Goal: Task Accomplishment & Management: Manage account settings

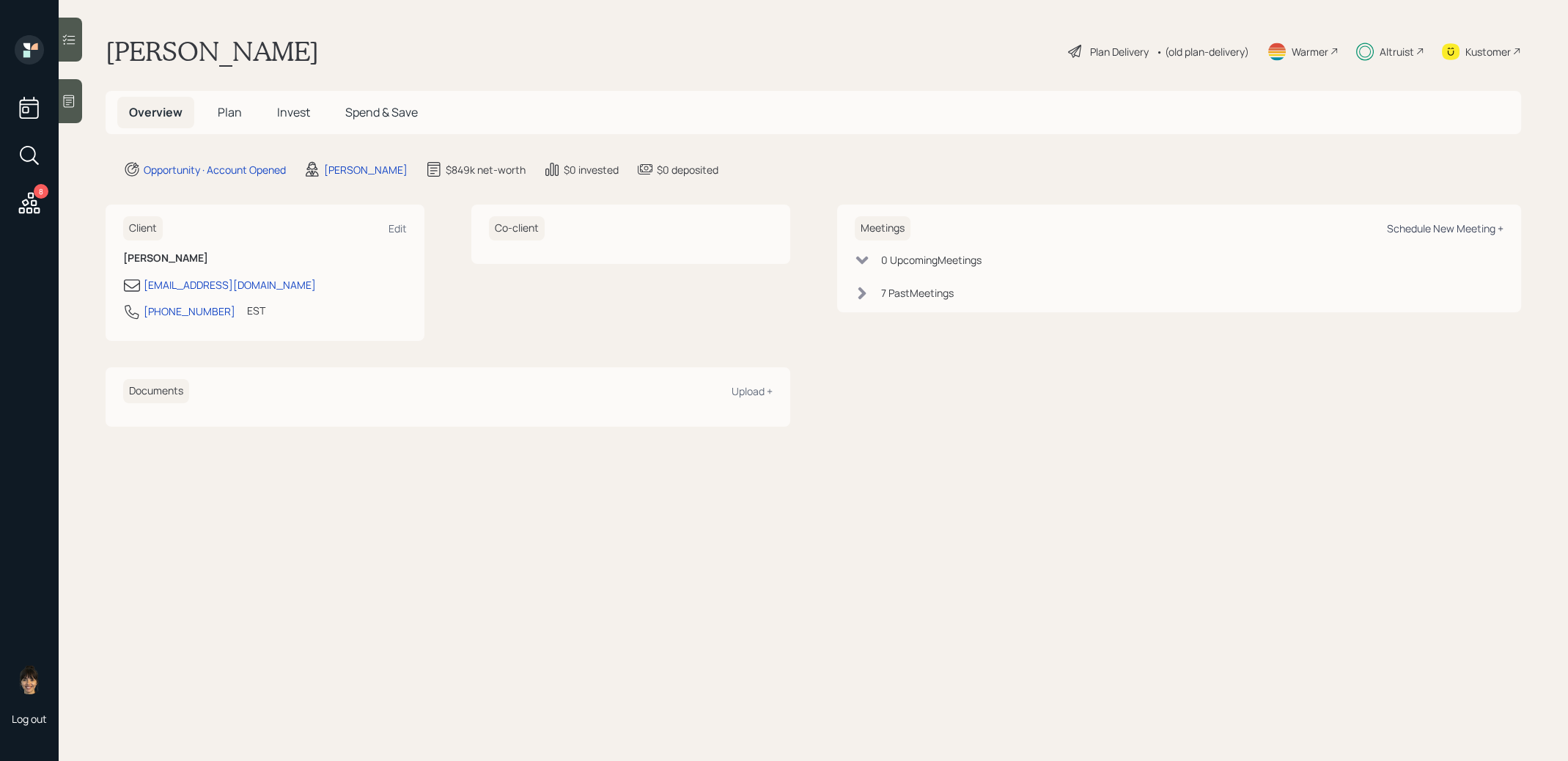
click at [1443, 229] on div "Schedule New Meeting +" at bounding box center [1445, 228] width 117 height 14
select select "8b79112e-3cfb-44f9-89e7-15267fe946c1"
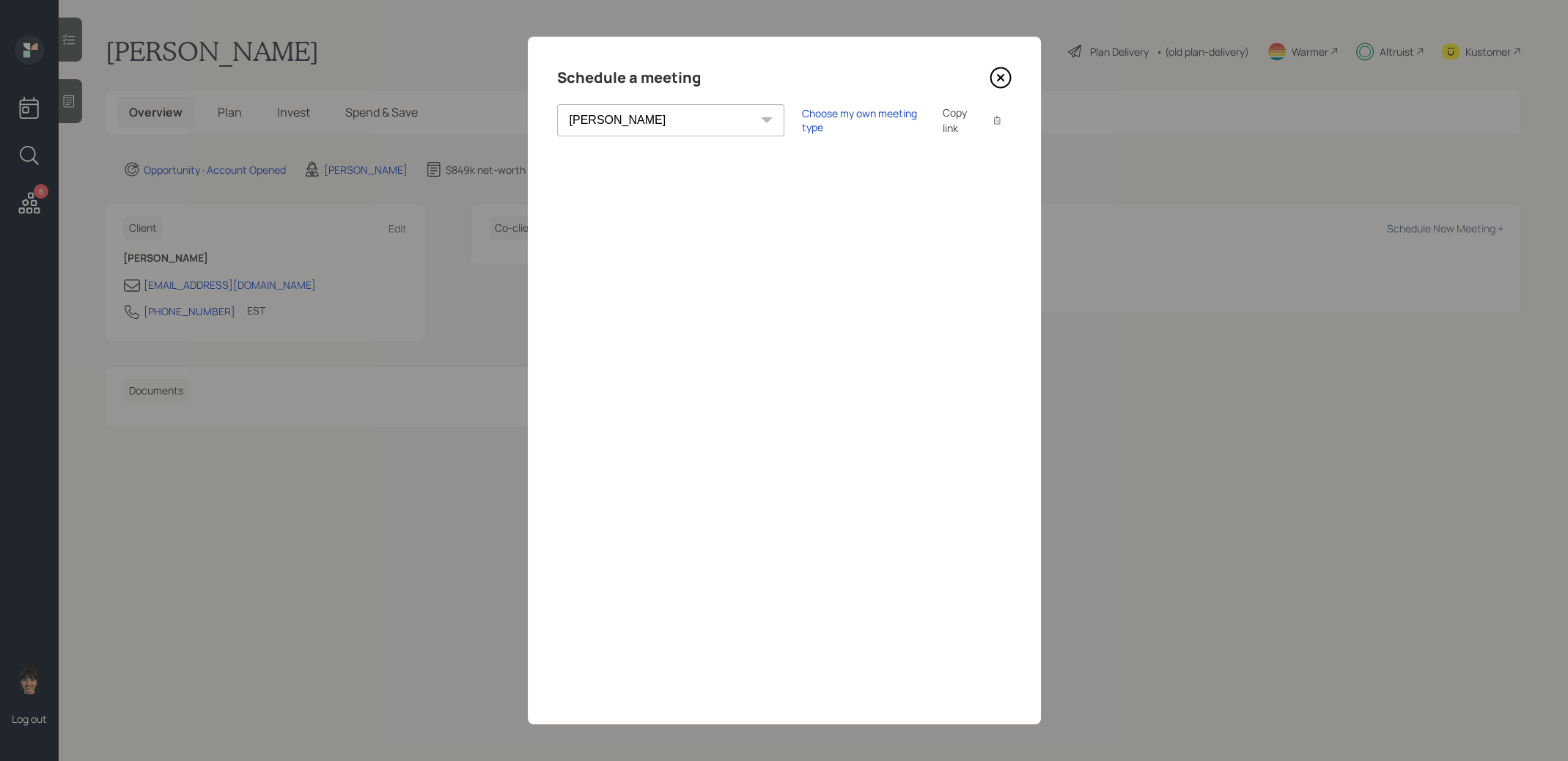
click at [999, 79] on icon at bounding box center [1000, 78] width 5 height 5
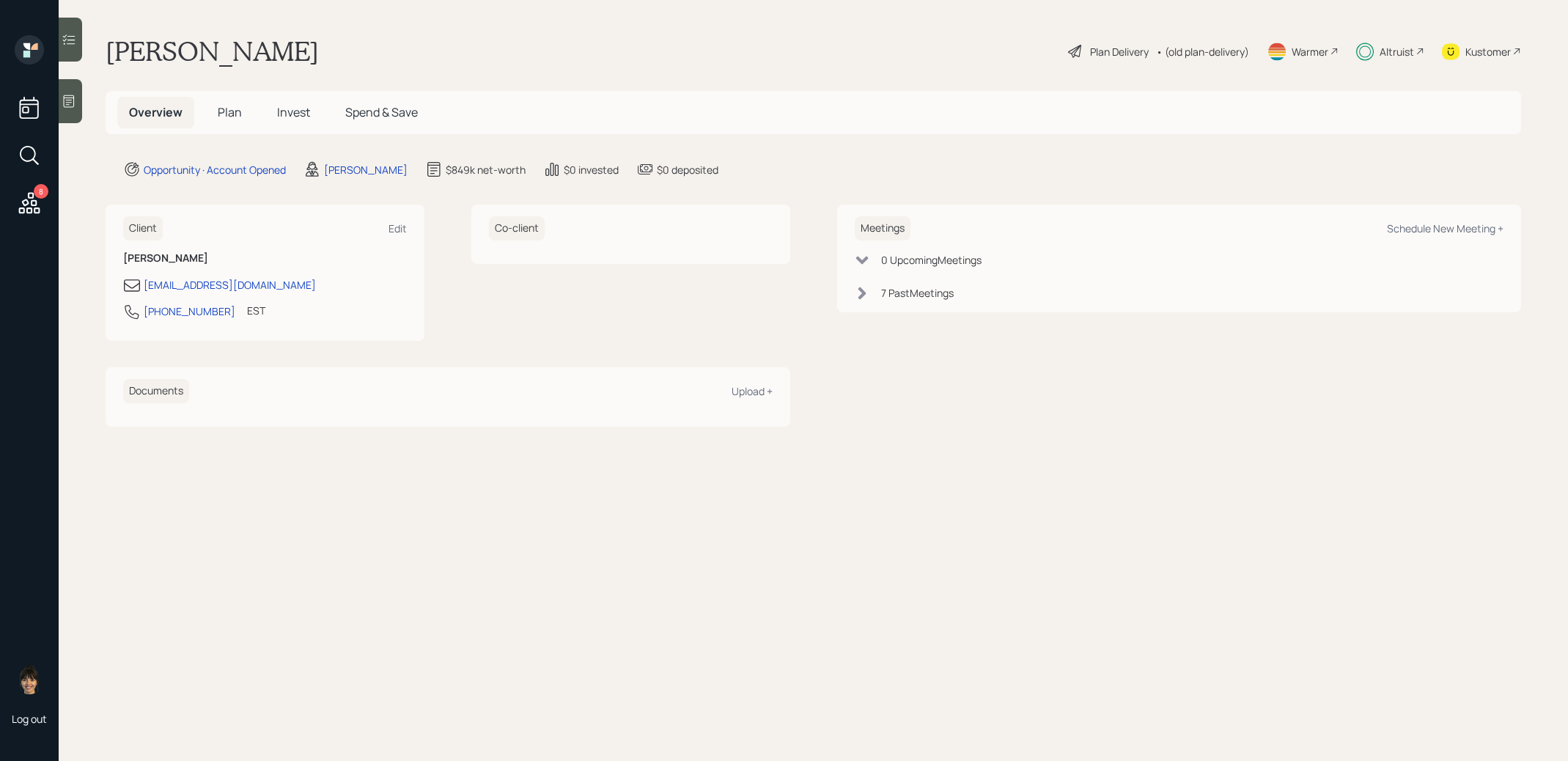
click at [222, 116] on span "Plan" at bounding box center [230, 112] width 24 height 16
